Goal: Find specific page/section: Find specific page/section

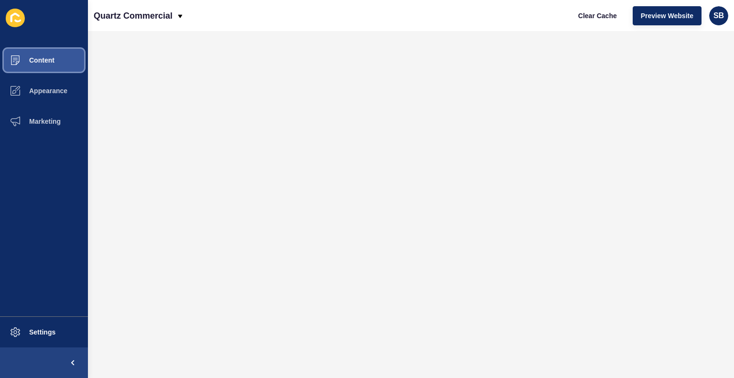
click at [46, 59] on span "Content" at bounding box center [27, 60] width 56 height 8
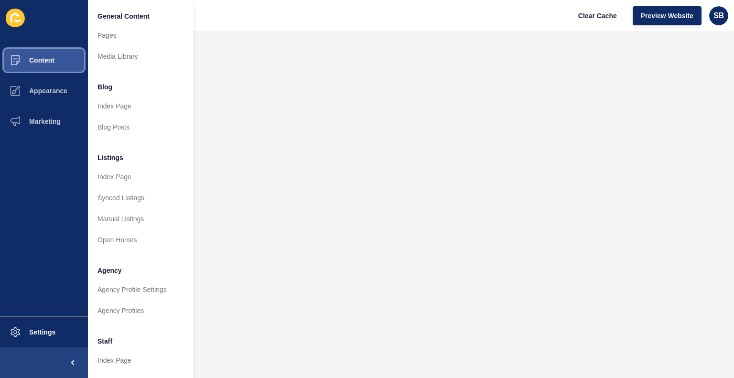
scroll to position [189, 0]
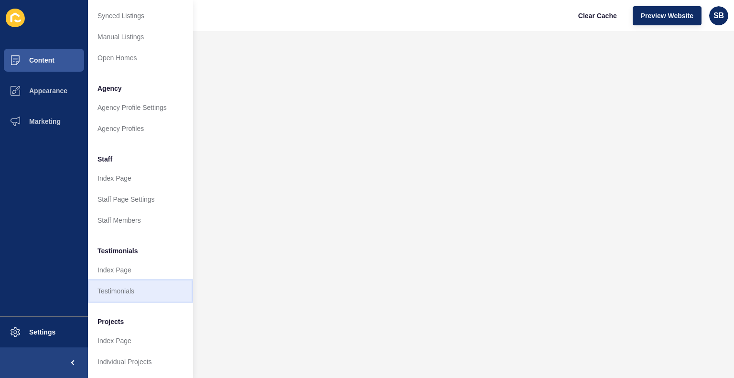
click at [129, 282] on link "Testimonials" at bounding box center [140, 291] width 105 height 21
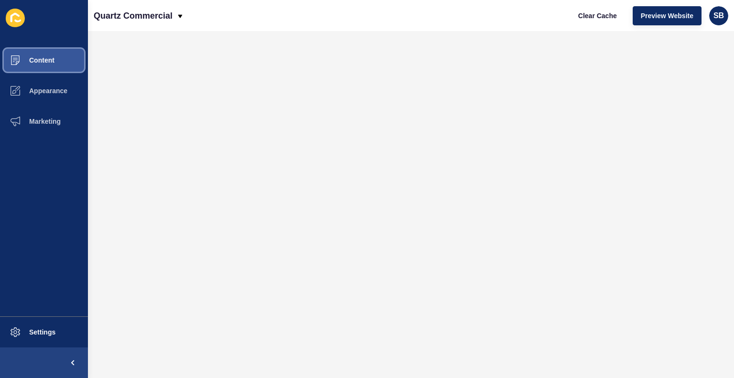
click at [52, 61] on span "Content" at bounding box center [27, 60] width 56 height 8
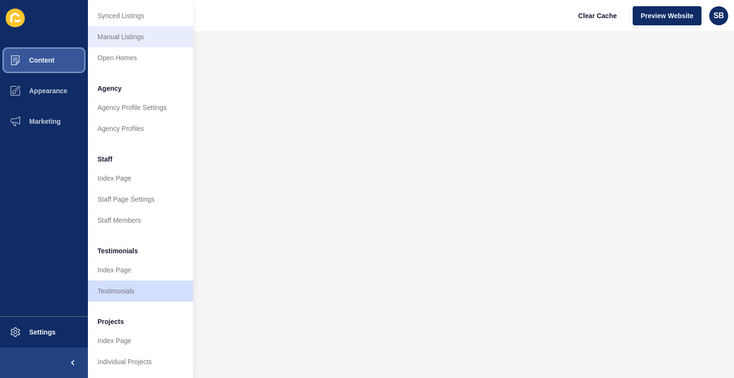
scroll to position [189, 0]
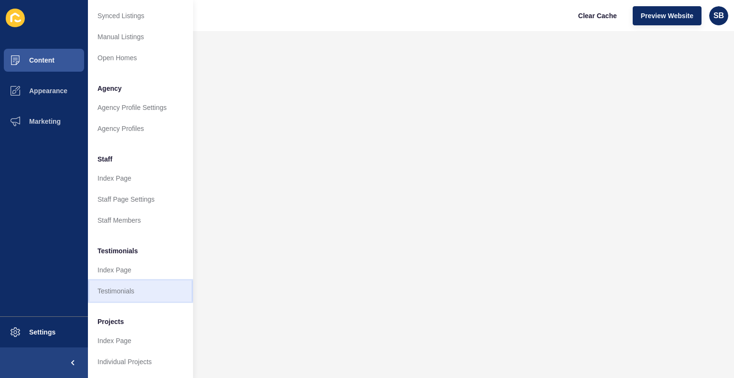
click at [116, 288] on link "Testimonials" at bounding box center [140, 291] width 105 height 21
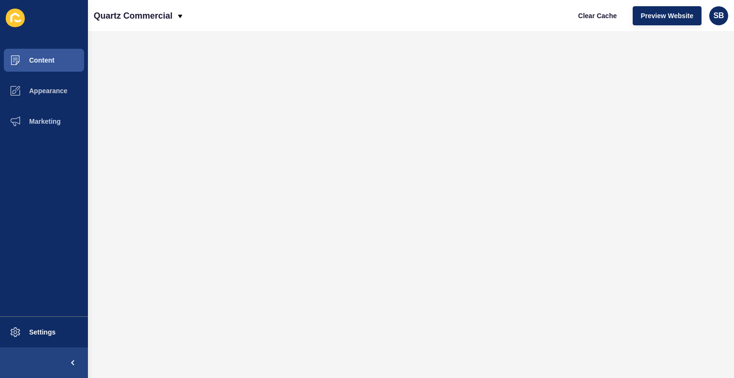
scroll to position [0, 0]
click at [45, 64] on span "Content" at bounding box center [27, 60] width 56 height 8
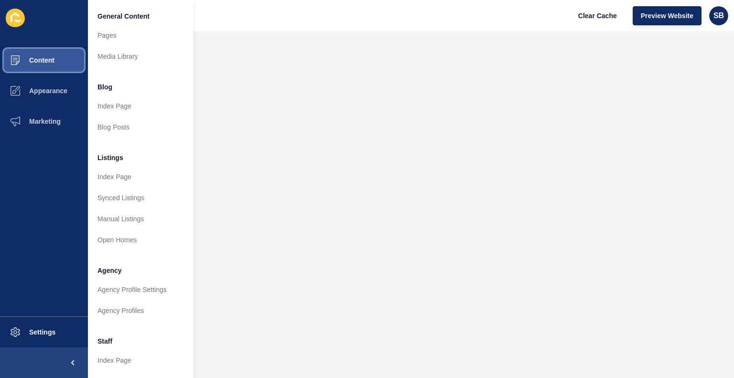
scroll to position [189, 0]
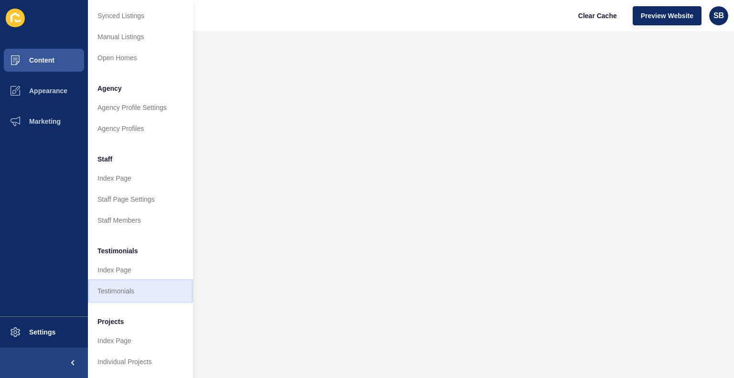
click at [117, 289] on link "Testimonials" at bounding box center [140, 291] width 105 height 21
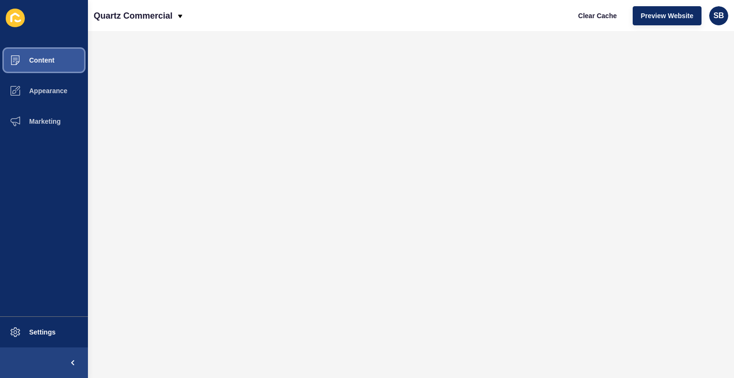
click at [58, 59] on button "Content" at bounding box center [44, 60] width 88 height 31
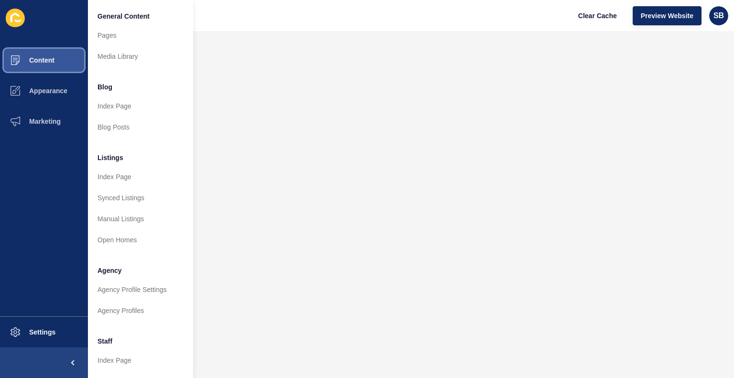
scroll to position [189, 0]
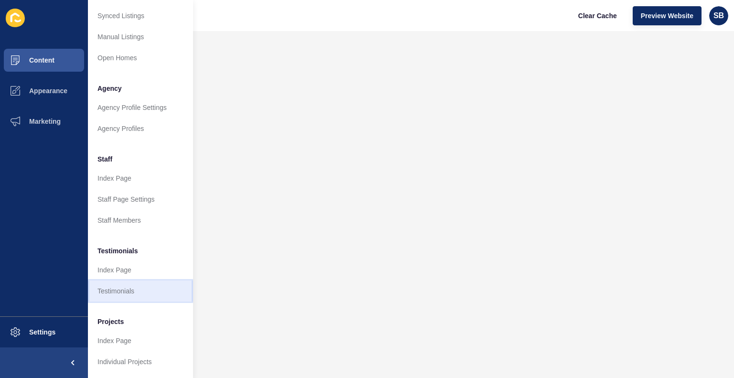
click at [126, 290] on link "Testimonials" at bounding box center [140, 291] width 105 height 21
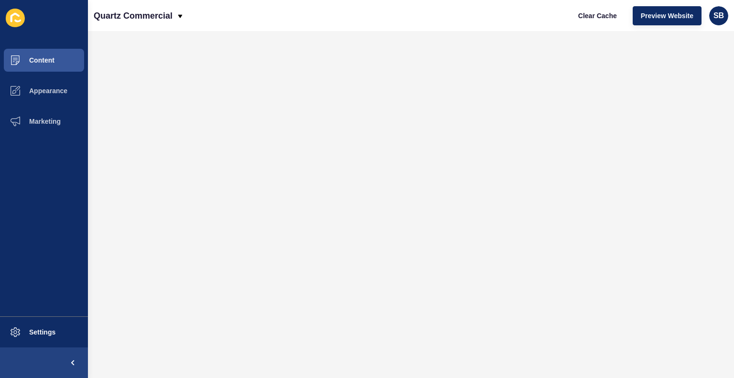
scroll to position [0, 0]
